Goal: Task Accomplishment & Management: Use online tool/utility

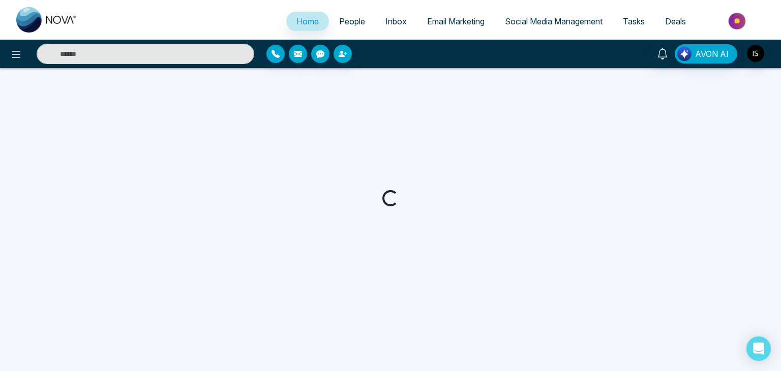
select select "*"
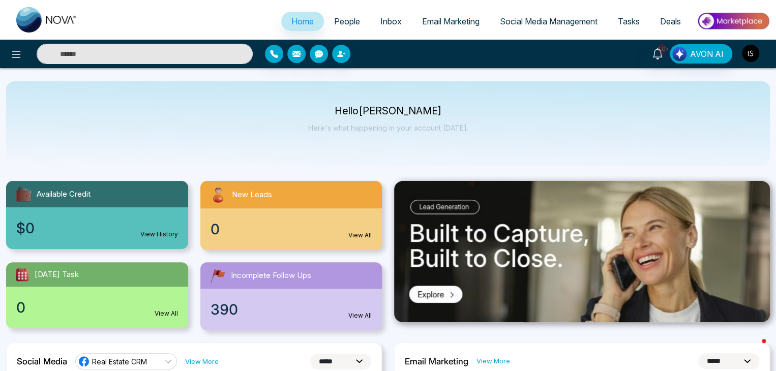
click at [751, 55] on img "button" at bounding box center [750, 53] width 17 height 17
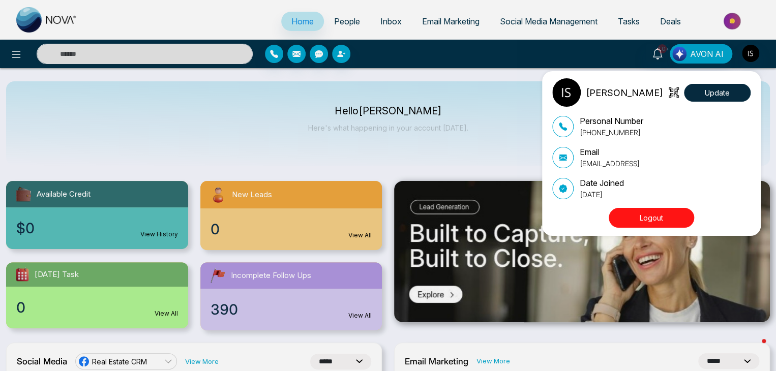
click at [482, 102] on div "[PERSON_NAME] Update Personal Number [PHONE_NUMBER] Email [EMAIL_ADDRESS] Date …" at bounding box center [388, 185] width 776 height 371
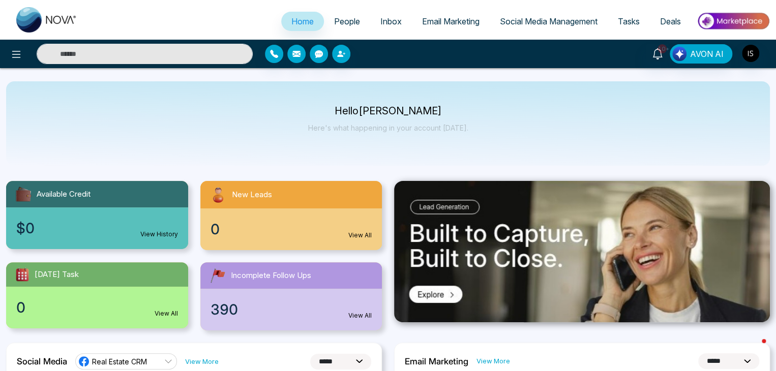
click at [348, 20] on span "People" at bounding box center [347, 21] width 26 height 10
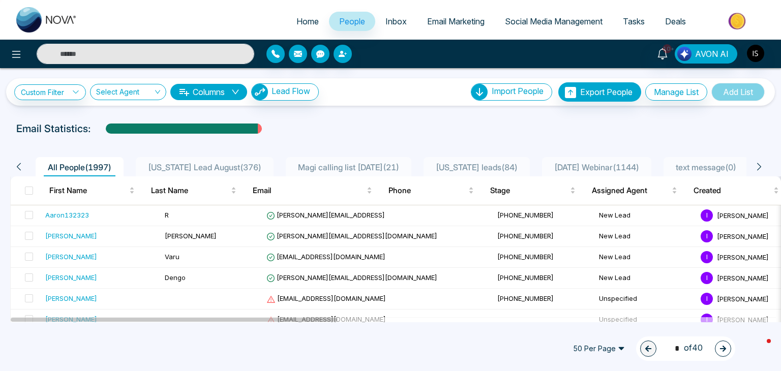
click at [298, 16] on link "Home" at bounding box center [307, 21] width 43 height 19
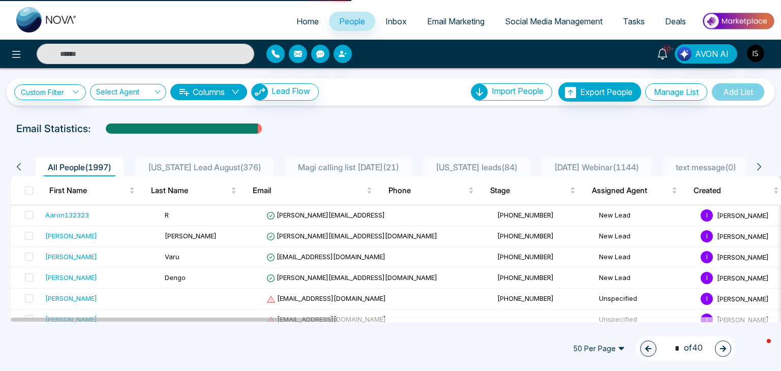
select select "*"
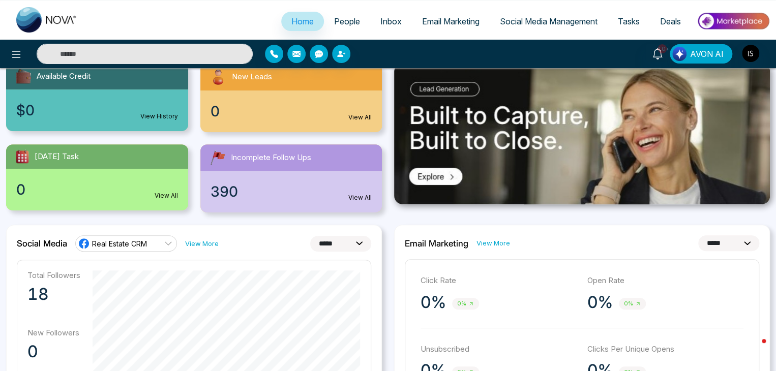
click at [345, 206] on div "390 View All" at bounding box center [291, 192] width 182 height 42
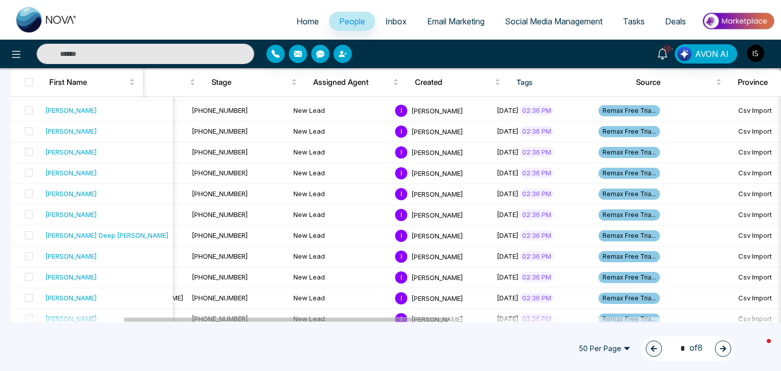
click at [643, 21] on span "Tasks" at bounding box center [634, 21] width 22 height 10
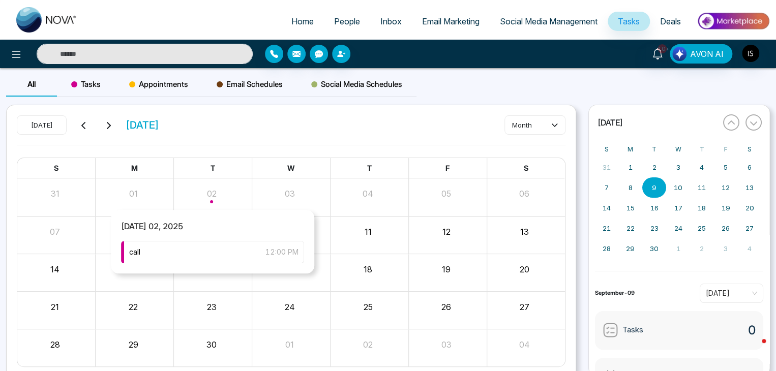
click at [209, 198] on div "Month View" at bounding box center [213, 196] width 78 height 24
click at [220, 251] on div "call 12:00 PM" at bounding box center [212, 252] width 183 height 22
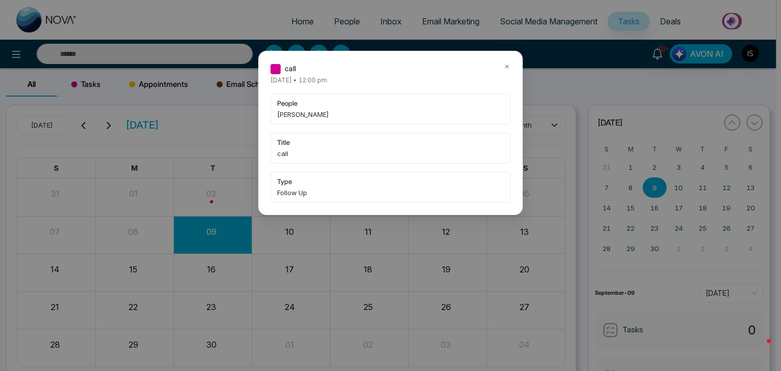
click at [311, 111] on span "[PERSON_NAME]" at bounding box center [390, 114] width 227 height 10
copy span "[PERSON_NAME]"
click at [177, 54] on div "call [DATE] • 12:00 pm people [PERSON_NAME] title call type Follow Up" at bounding box center [390, 185] width 781 height 371
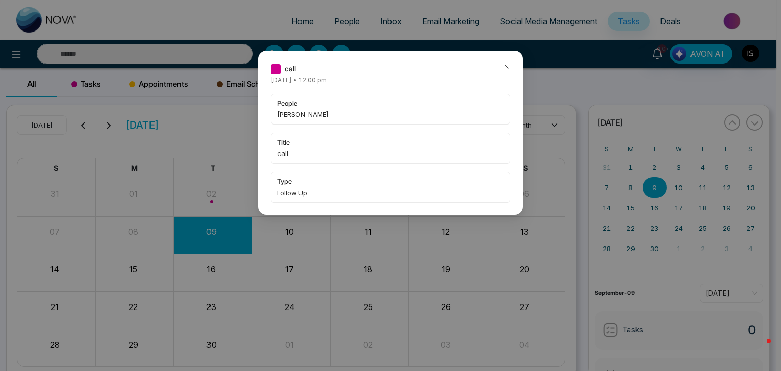
click at [177, 54] on div "call [DATE] • 12:00 pm people [PERSON_NAME] title call type Follow Up" at bounding box center [390, 185] width 781 height 371
click at [506, 65] on icon at bounding box center [506, 66] width 7 height 7
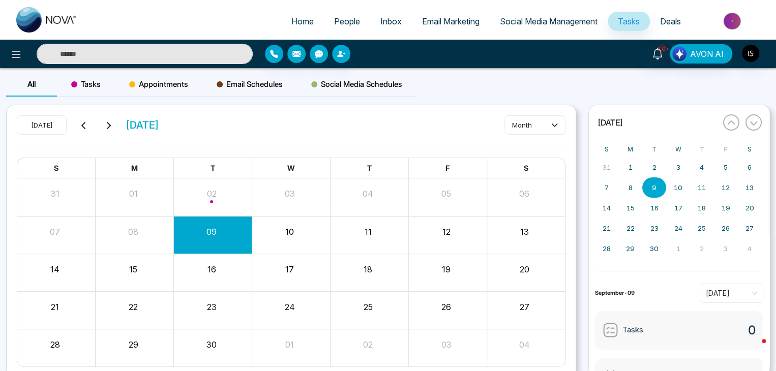
click at [190, 56] on input "text" at bounding box center [145, 54] width 216 height 20
paste input "**********"
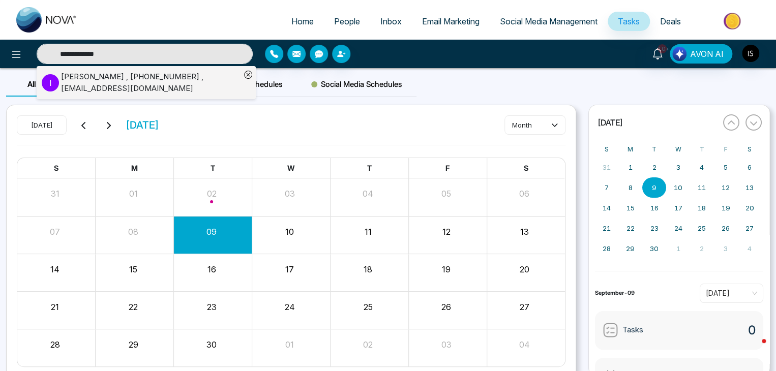
type input "**********"
click at [159, 83] on div "[PERSON_NAME] , [PHONE_NUMBER] , [EMAIL_ADDRESS][DOMAIN_NAME]" at bounding box center [150, 82] width 179 height 23
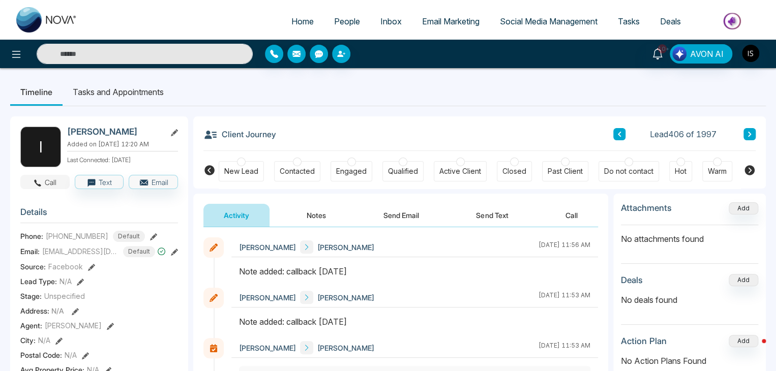
click at [59, 188] on button "Call" at bounding box center [44, 182] width 49 height 14
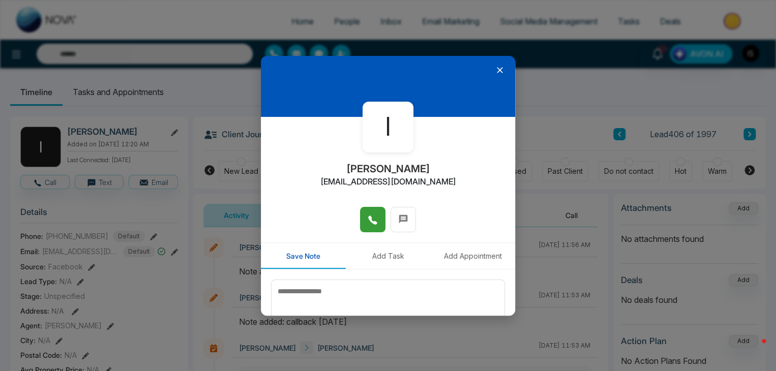
click at [374, 223] on icon at bounding box center [372, 220] width 9 height 9
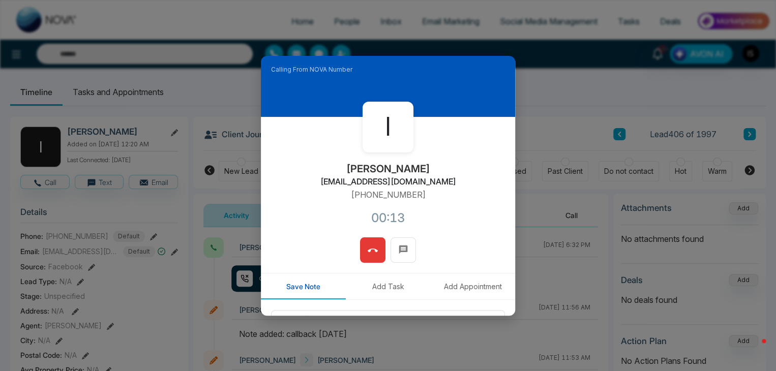
click at [372, 242] on span at bounding box center [372, 249] width 10 height 15
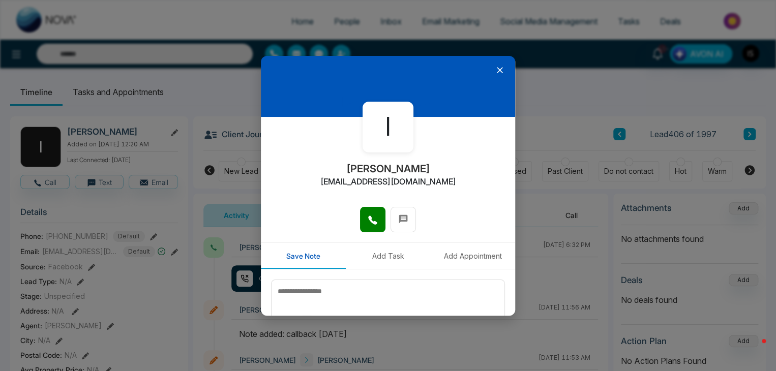
click at [496, 76] on div at bounding box center [388, 86] width 254 height 61
click at [495, 72] on icon at bounding box center [500, 70] width 10 height 10
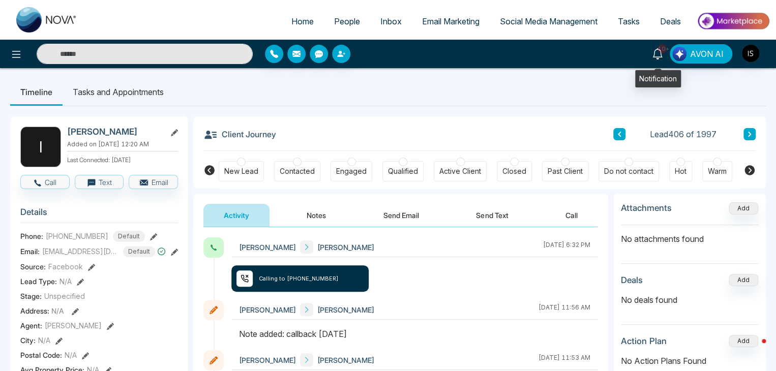
click at [655, 58] on icon at bounding box center [657, 53] width 11 height 11
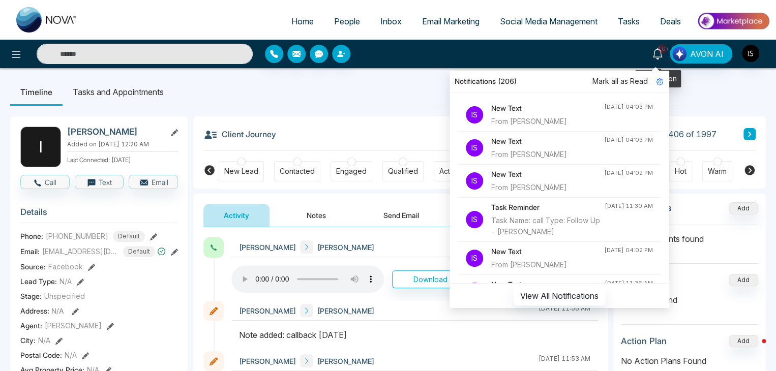
click at [630, 30] on link "Tasks" at bounding box center [628, 21] width 42 height 19
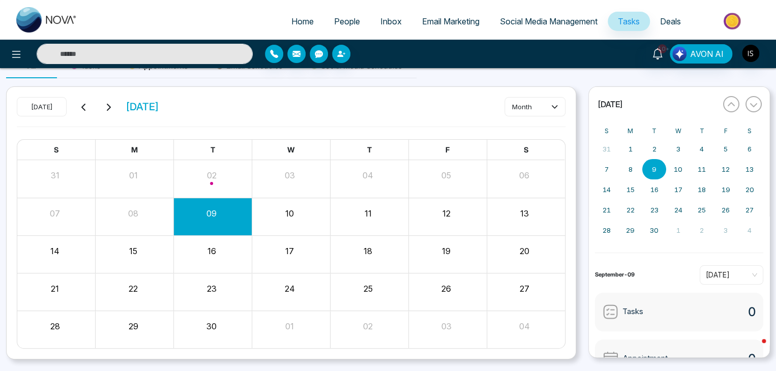
scroll to position [17, 0]
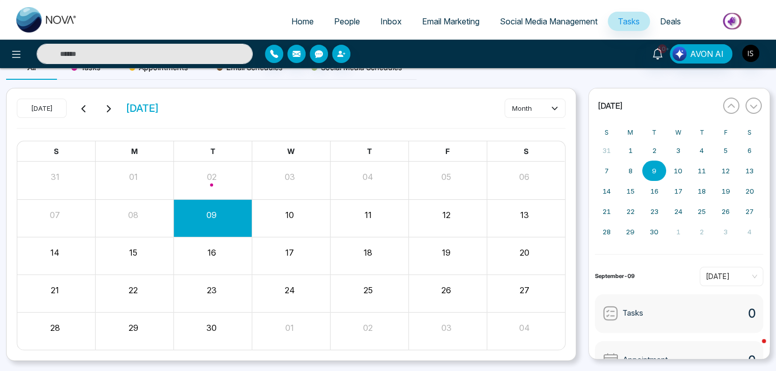
click at [83, 108] on icon at bounding box center [84, 109] width 8 height 8
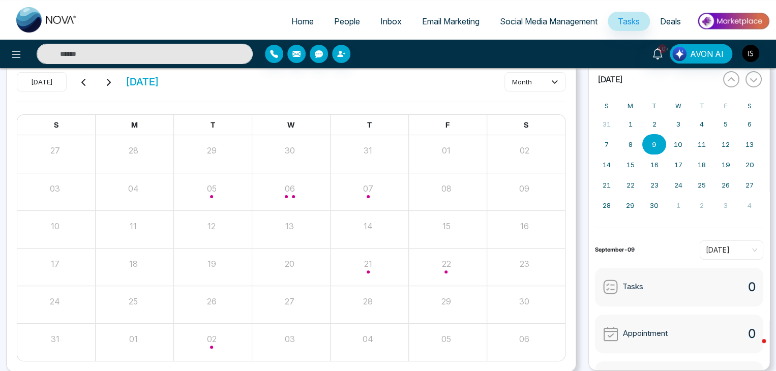
scroll to position [54, 0]
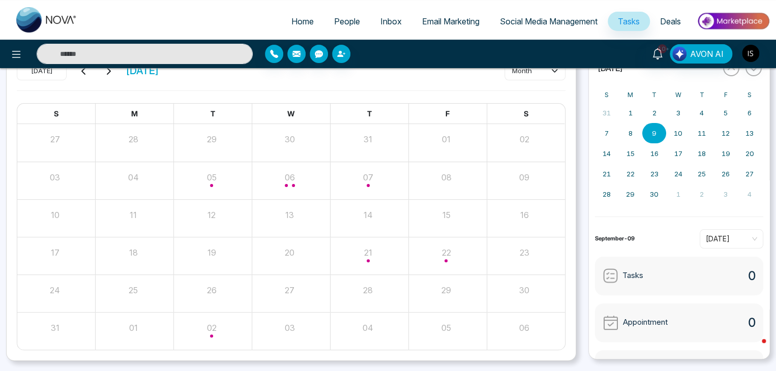
click at [440, 259] on div "Month View" at bounding box center [447, 255] width 78 height 24
click at [379, 311] on span "follow up" at bounding box center [378, 311] width 31 height 11
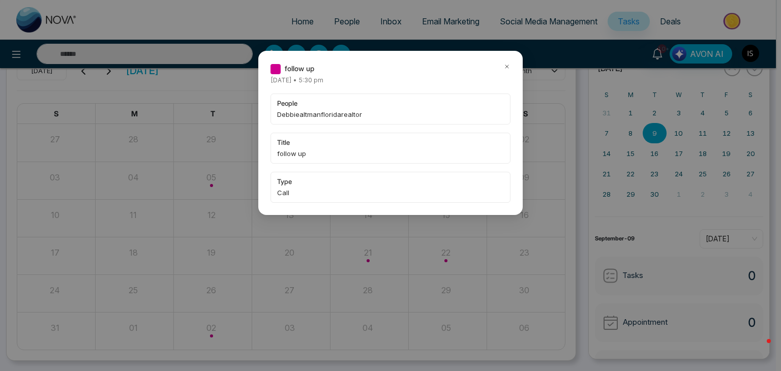
click at [357, 112] on span "Debbiealtmanfloridarealtor" at bounding box center [390, 114] width 227 height 10
copy span "Debbiealtmanfloridarealtor"
click at [150, 55] on div "follow up [DATE] • 5:30 pm people Debbiealtmanfloridarealtor title follow up ty…" at bounding box center [390, 185] width 781 height 371
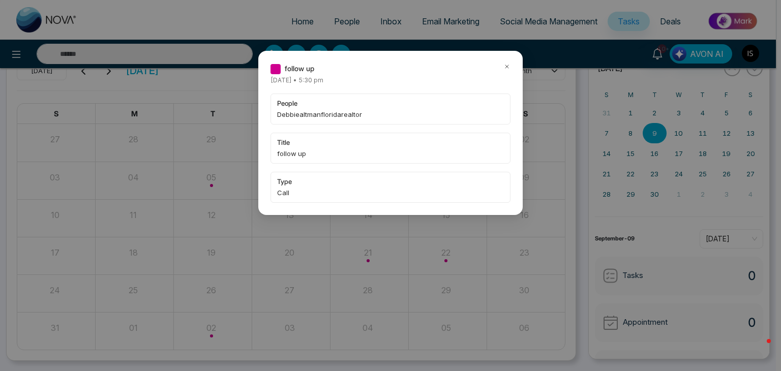
click at [150, 55] on div "follow up [DATE] • 5:30 pm people Debbiealtmanfloridarealtor title follow up ty…" at bounding box center [390, 185] width 781 height 371
click at [503, 68] on icon at bounding box center [506, 66] width 7 height 7
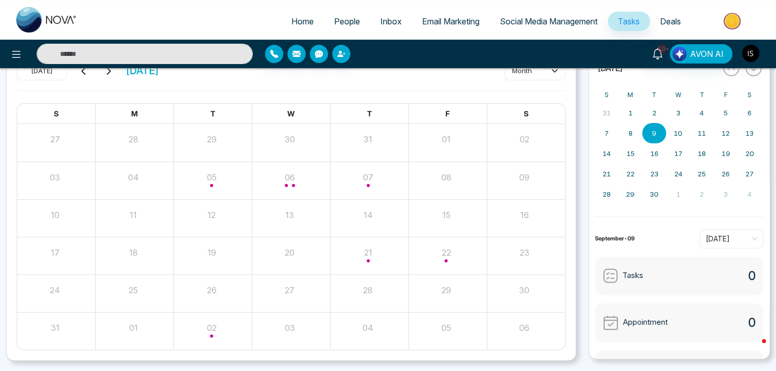
click at [152, 51] on input "text" at bounding box center [145, 54] width 216 height 20
paste input "**********"
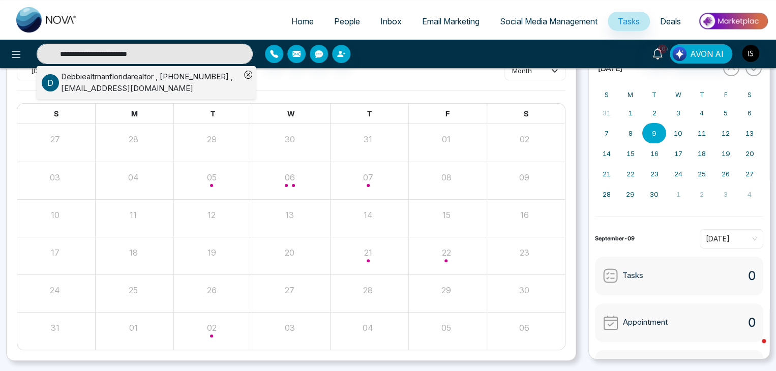
type input "**********"
click at [153, 74] on div "Debbiealtmanfloridarealtor , [PHONE_NUMBER] , [EMAIL_ADDRESS][DOMAIN_NAME]" at bounding box center [150, 82] width 179 height 23
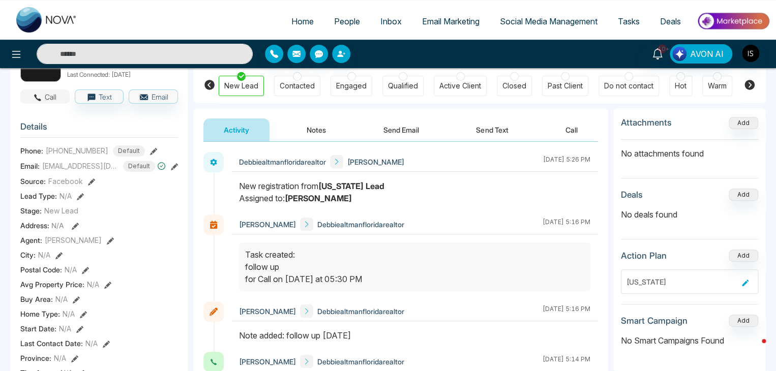
click at [36, 102] on button "Call" at bounding box center [44, 96] width 49 height 14
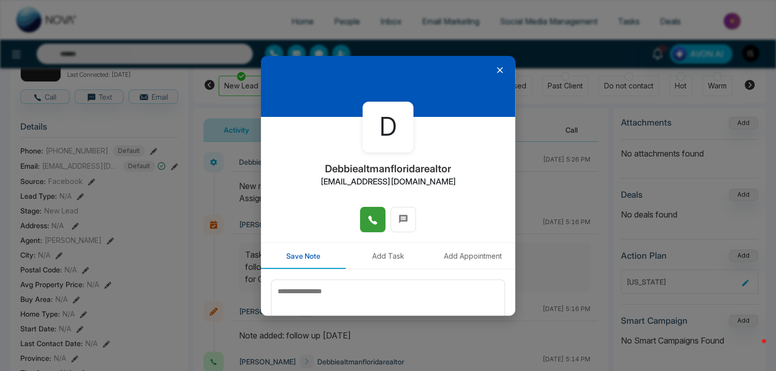
click at [378, 220] on button at bounding box center [372, 219] width 25 height 25
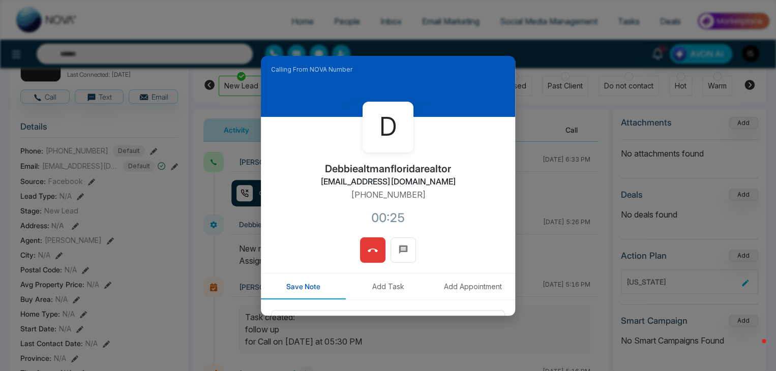
click at [374, 251] on icon at bounding box center [372, 251] width 10 height 4
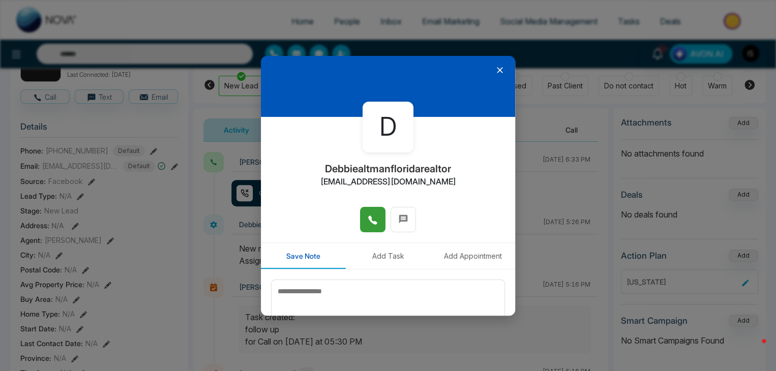
click at [498, 75] on div at bounding box center [388, 86] width 254 height 61
click at [497, 72] on icon at bounding box center [500, 70] width 6 height 6
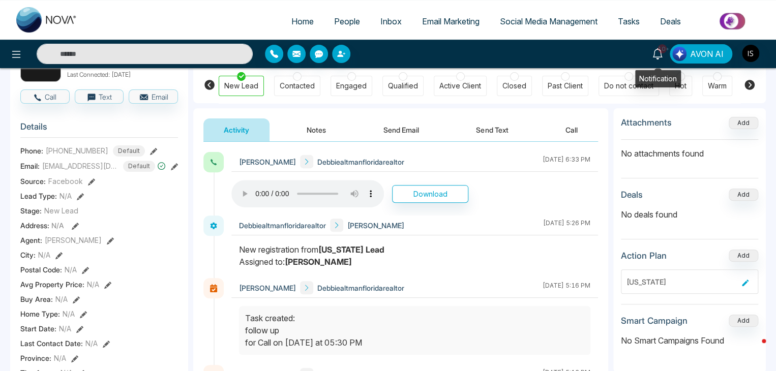
click at [663, 55] on icon at bounding box center [657, 53] width 11 height 11
click at [334, 19] on span "People" at bounding box center [347, 21] width 26 height 10
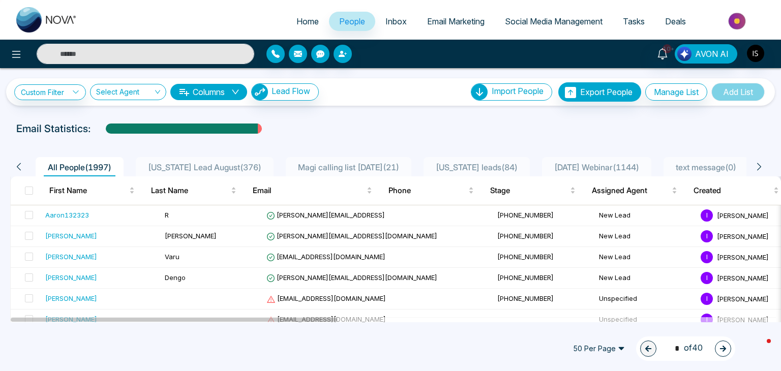
drag, startPoint x: 365, startPoint y: 171, endPoint x: 272, endPoint y: 147, distance: 95.9
click at [365, 171] on span "Magi calling list [DATE] ( 21 )" at bounding box center [348, 167] width 109 height 10
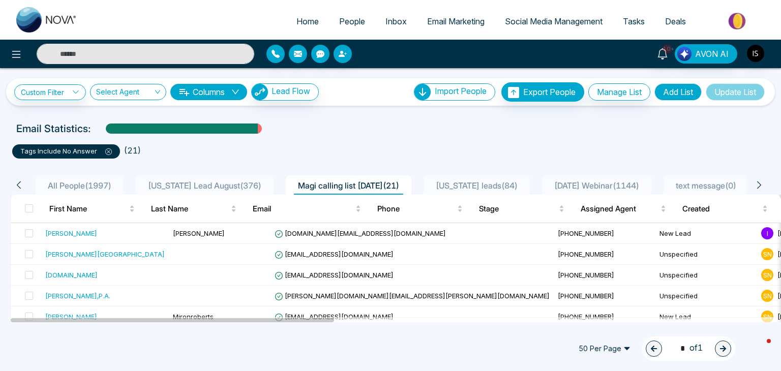
click at [659, 61] on div "10+" at bounding box center [662, 53] width 24 height 19
click at [666, 55] on icon at bounding box center [662, 53] width 11 height 11
click at [443, 110] on div "Custom Filter Choose a filter Cancel Apply Select Agent Columns Lead Flow Impor…" at bounding box center [390, 195] width 781 height 254
click at [668, 59] on icon at bounding box center [662, 53] width 11 height 11
click at [384, 143] on ul "tags include no answer ( 21 )" at bounding box center [390, 149] width 756 height 18
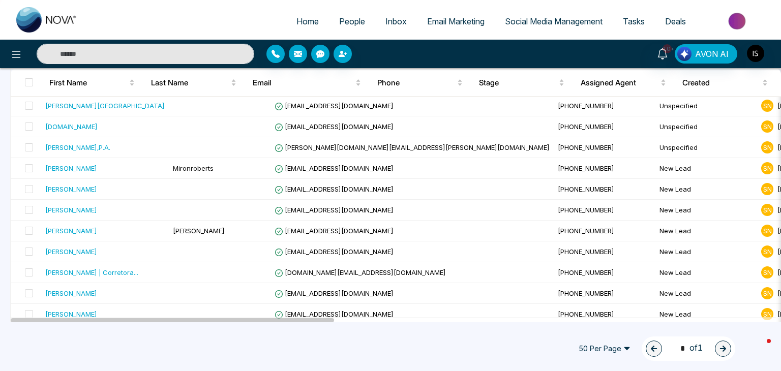
scroll to position [150, 0]
